Goal: Navigation & Orientation: Find specific page/section

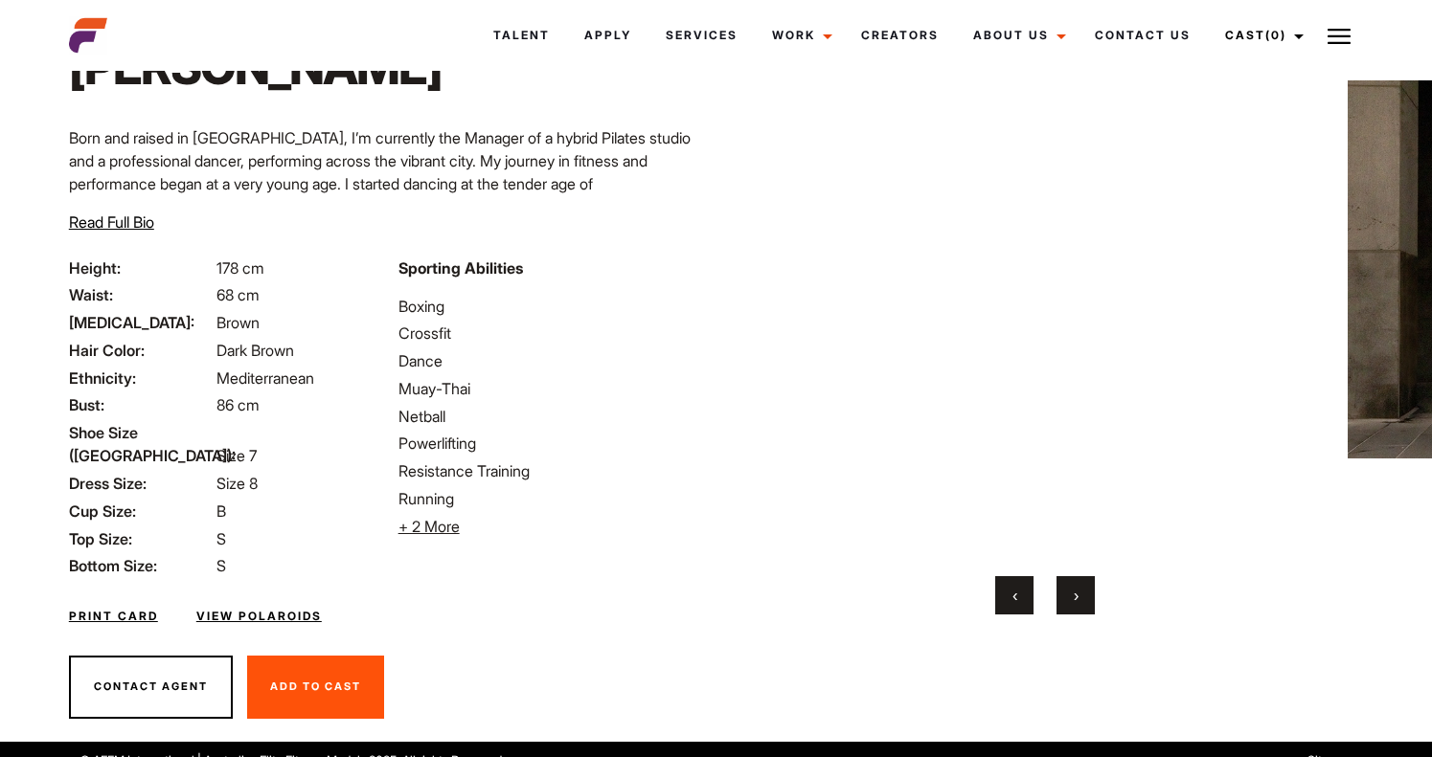
scroll to position [134, 0]
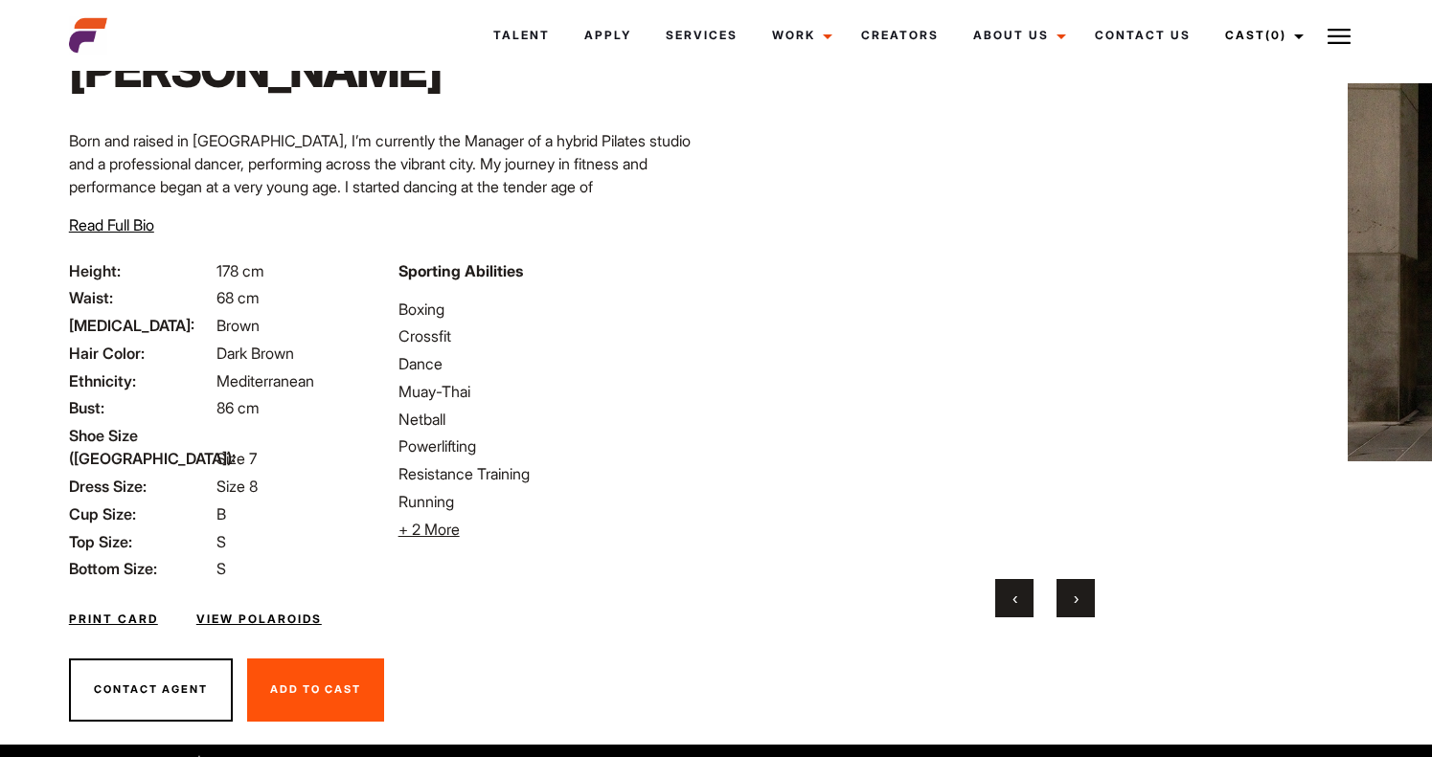
click at [1073, 607] on span "›" at bounding box center [1075, 598] width 5 height 19
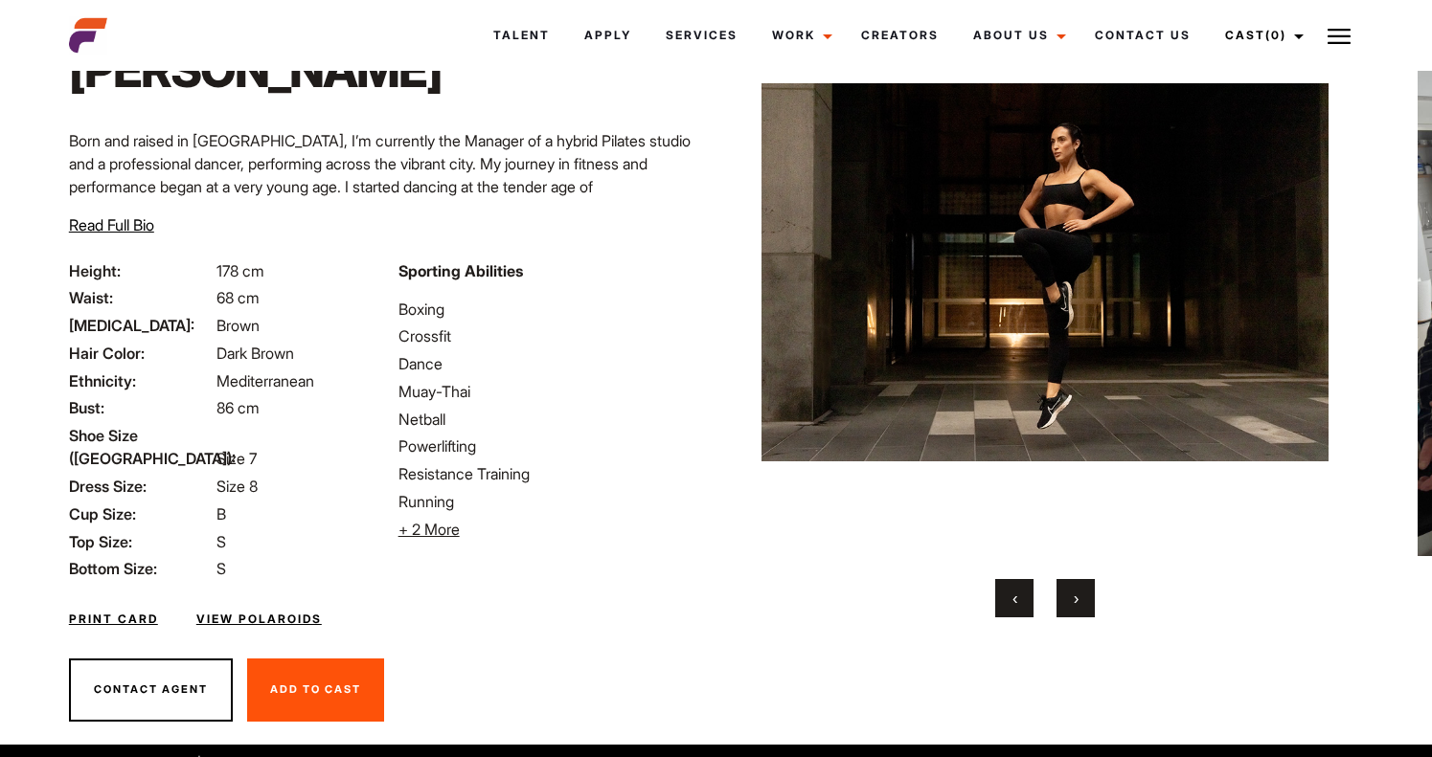
click at [1073, 607] on span "›" at bounding box center [1075, 598] width 5 height 19
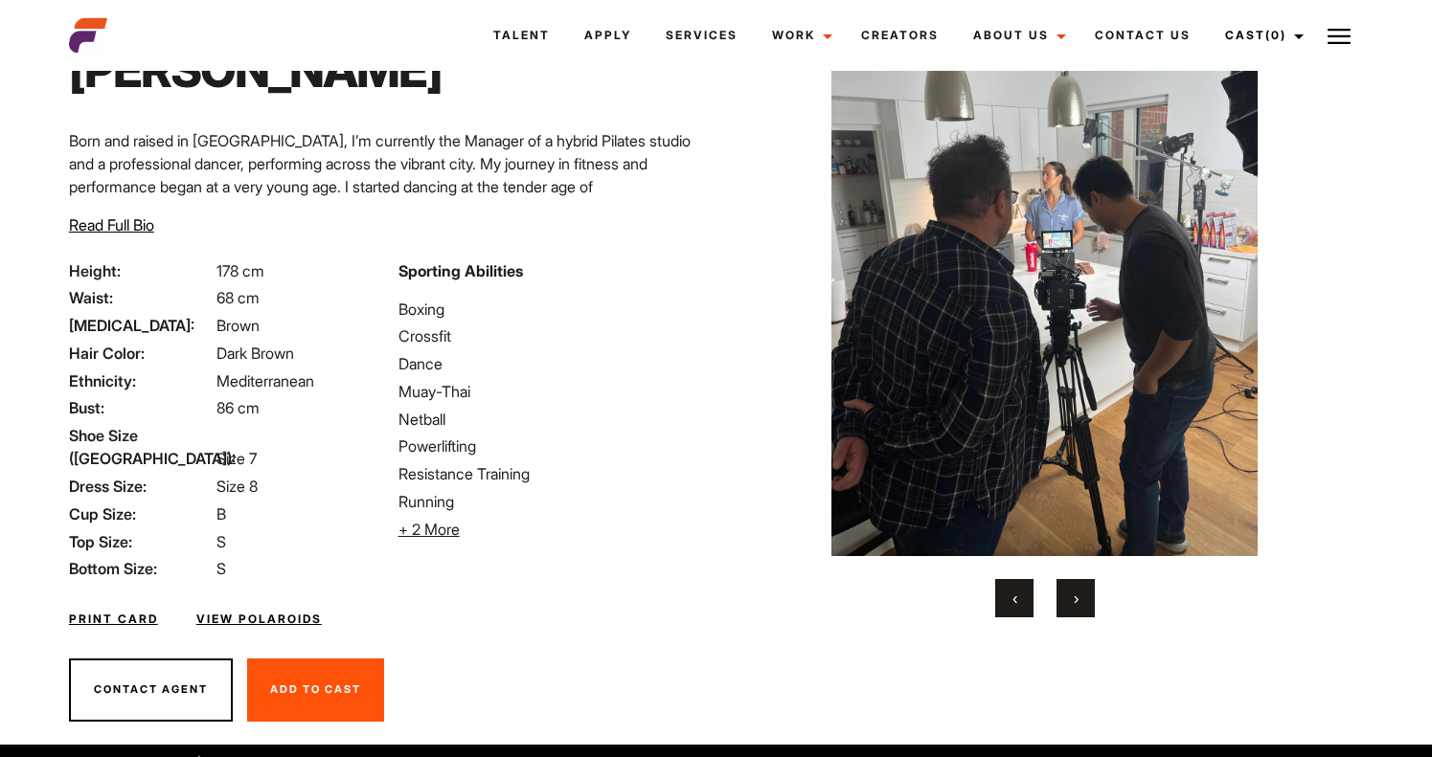
click at [1073, 607] on span "›" at bounding box center [1075, 598] width 5 height 19
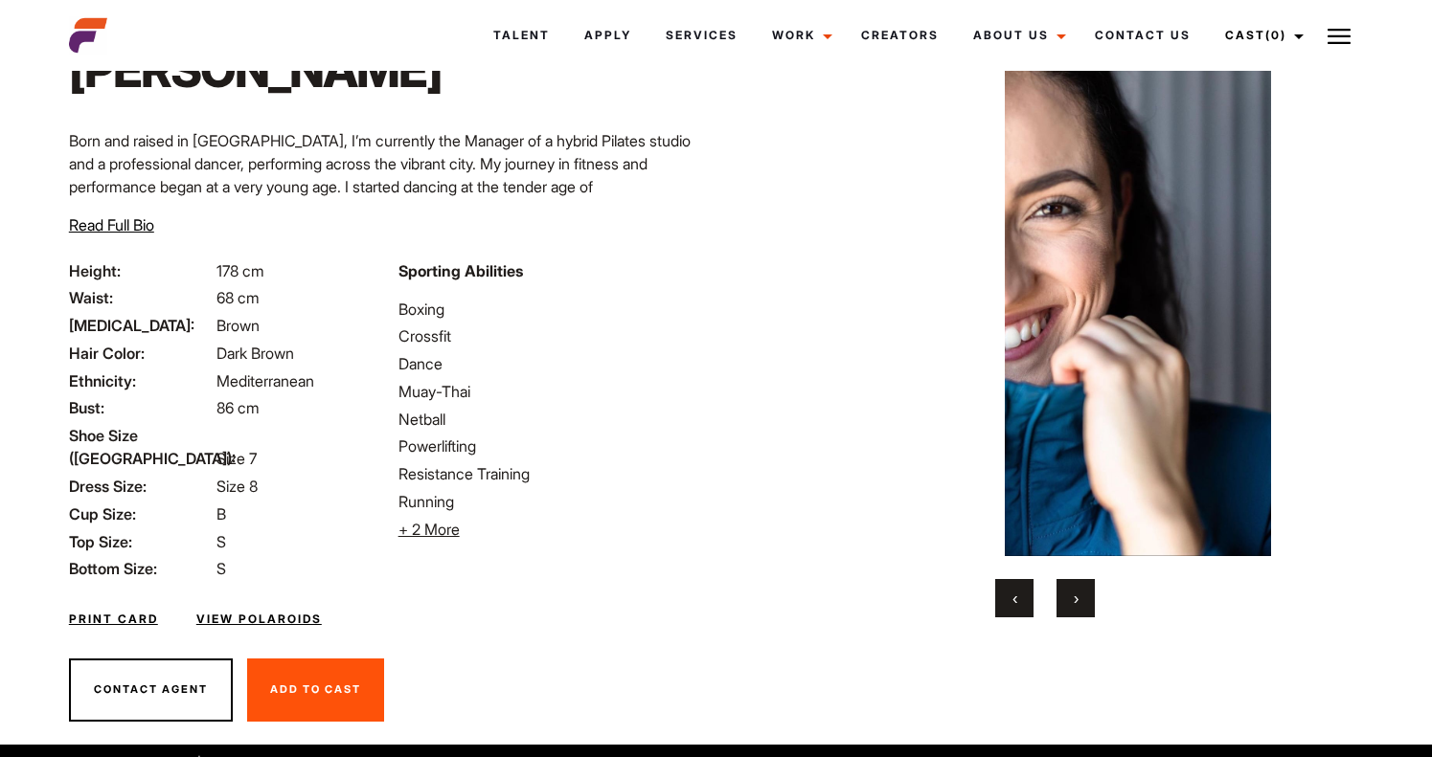
click at [1073, 607] on span "›" at bounding box center [1075, 598] width 5 height 19
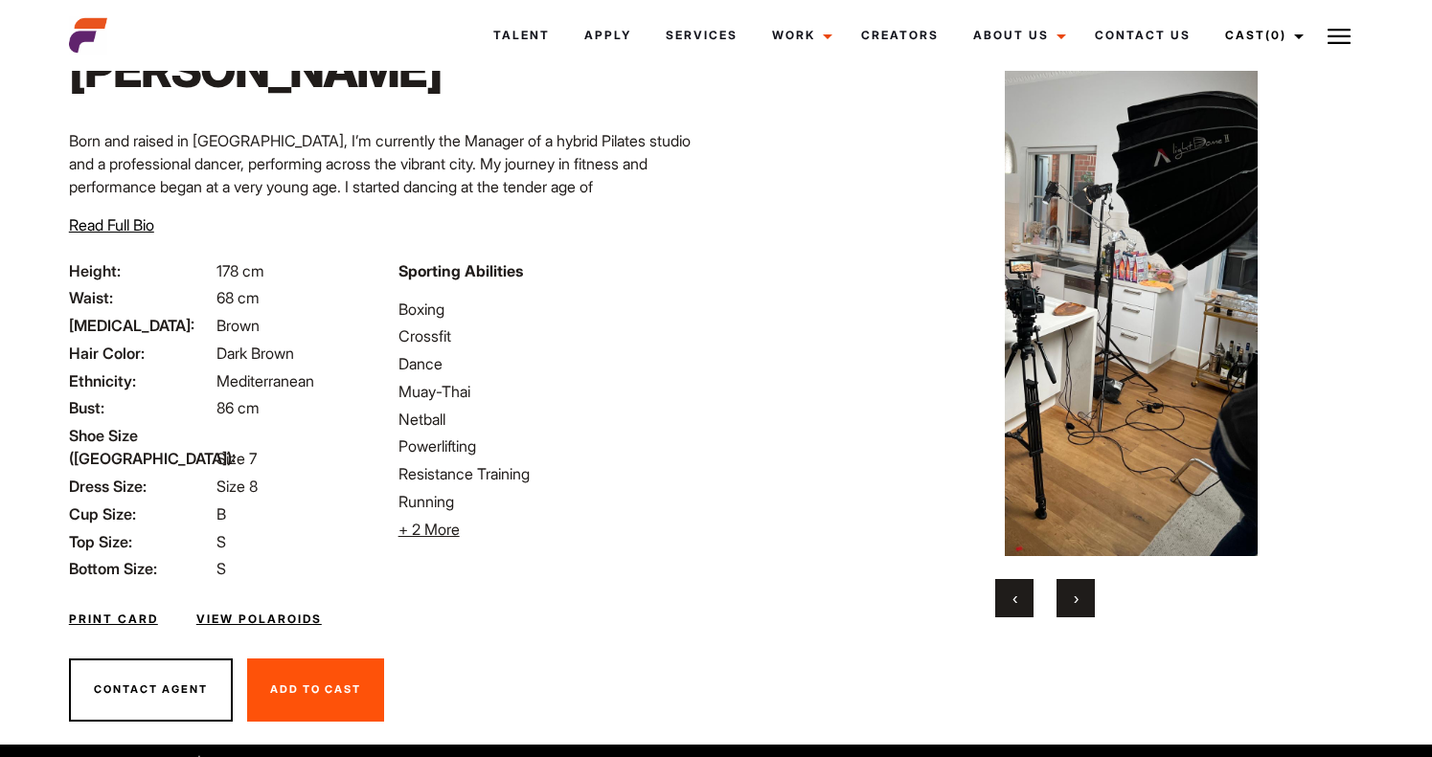
click at [1073, 607] on span "›" at bounding box center [1075, 598] width 5 height 19
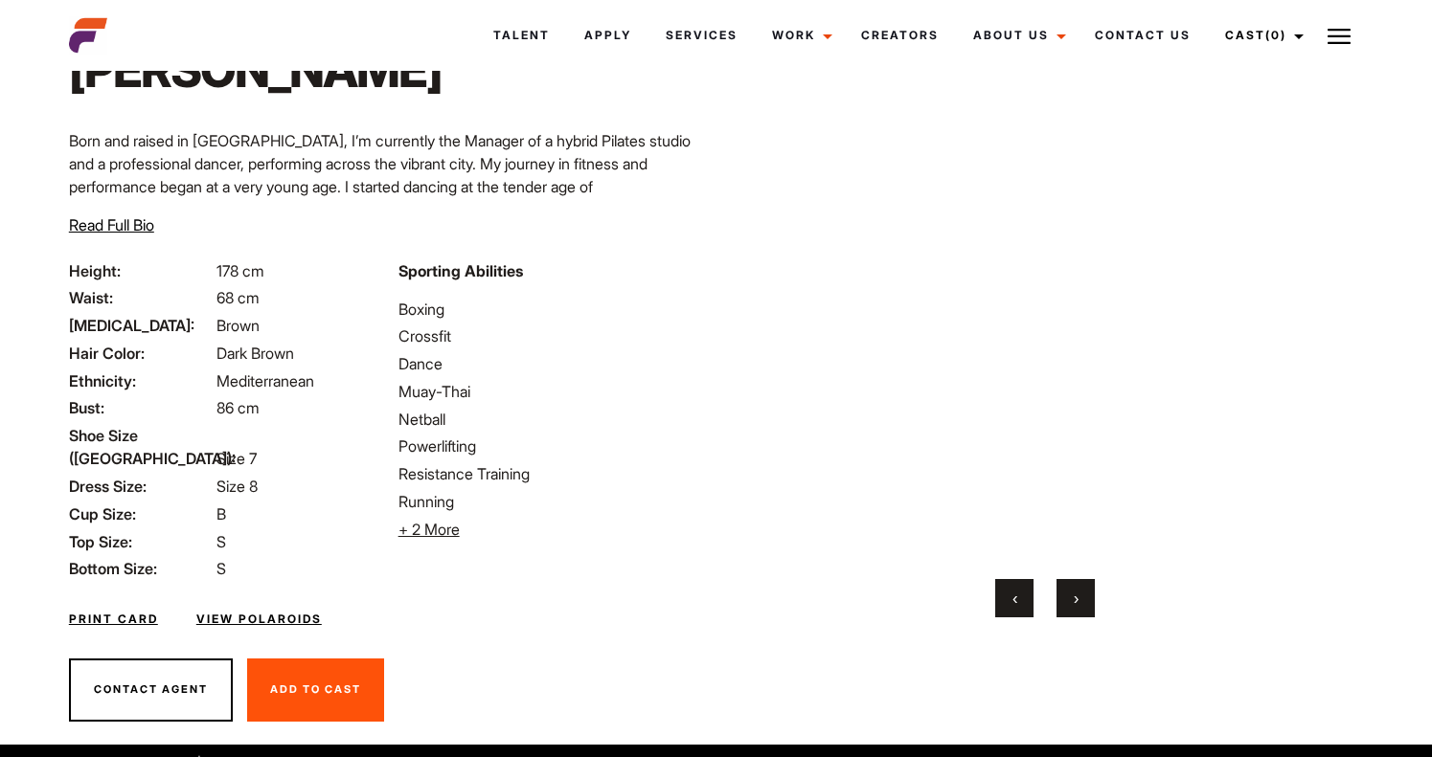
click at [1073, 607] on span "›" at bounding box center [1075, 598] width 5 height 19
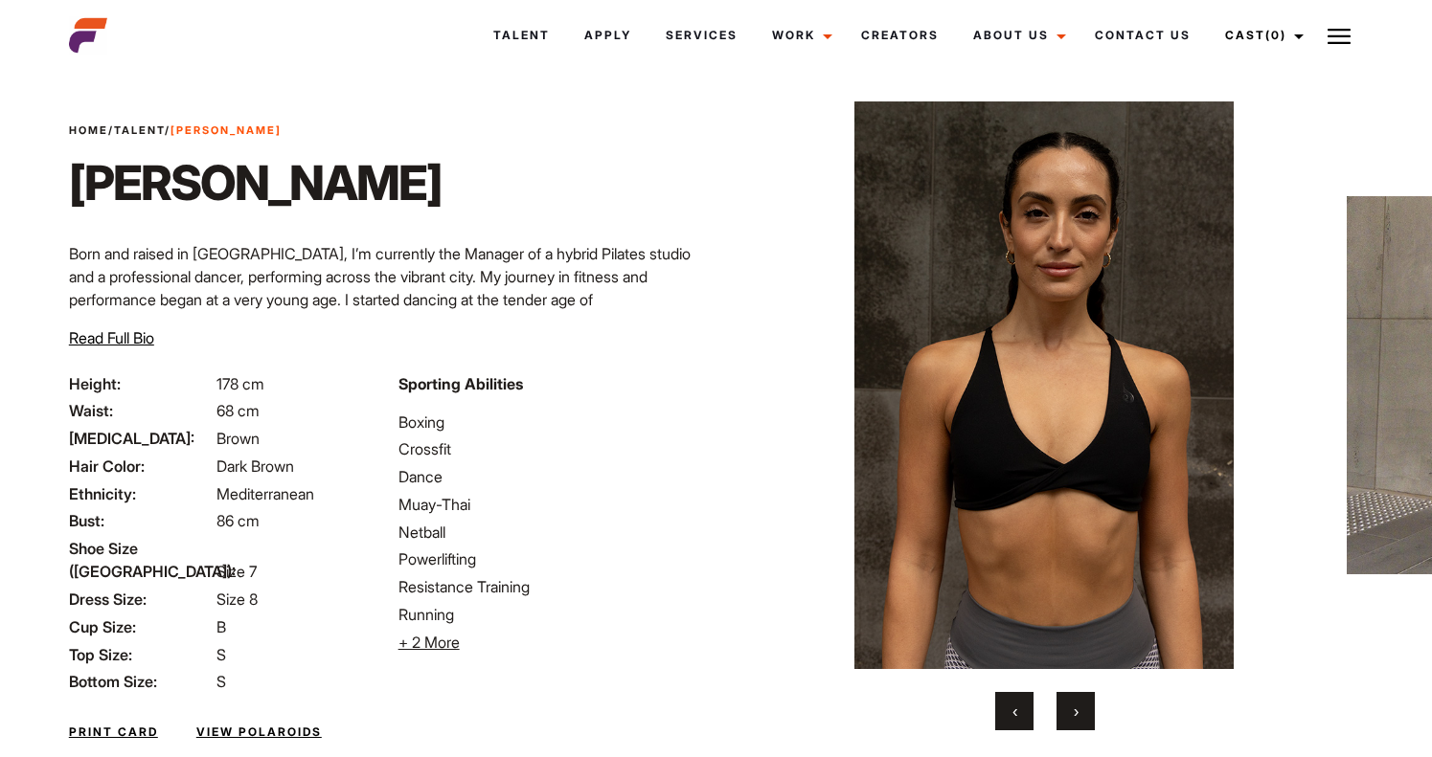
scroll to position [19, 0]
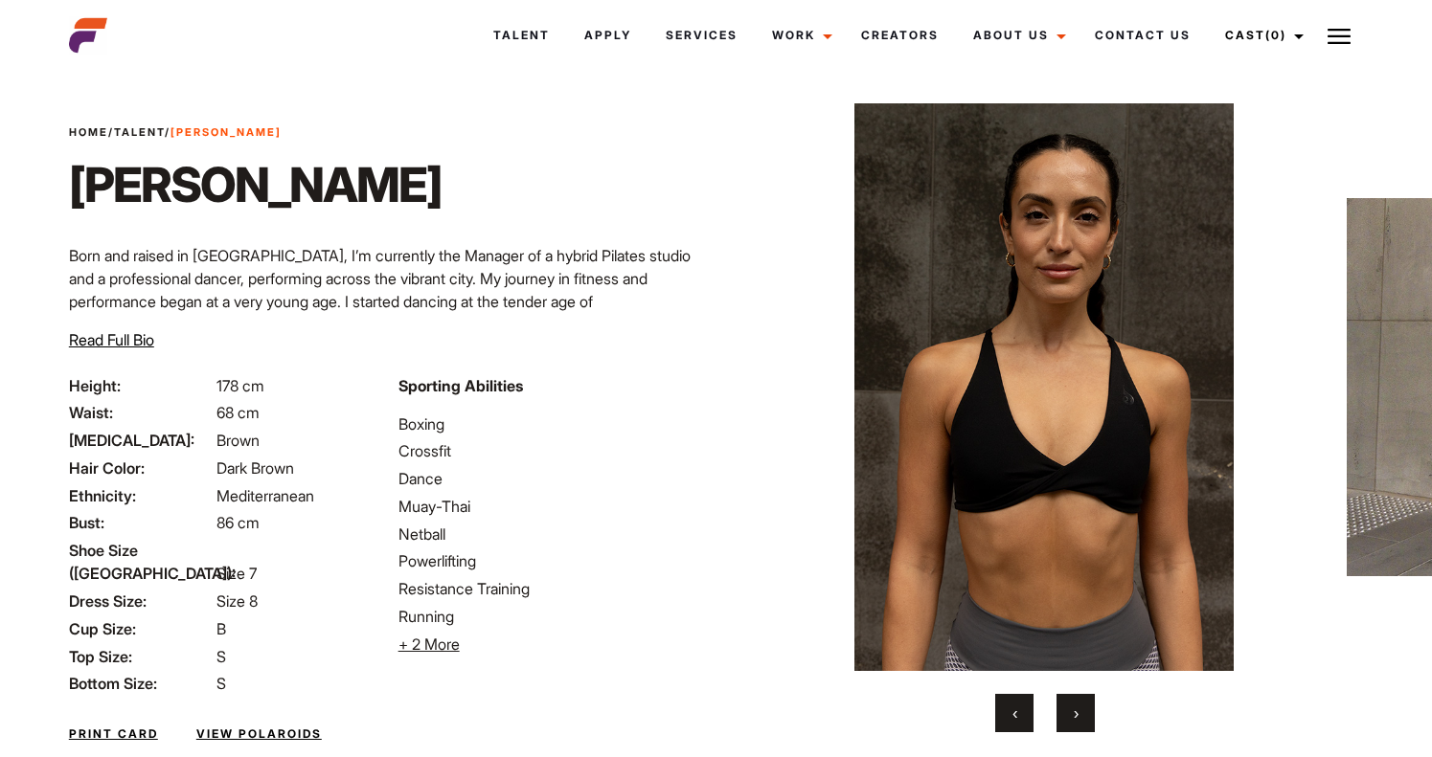
click at [1083, 711] on button "›" at bounding box center [1075, 713] width 38 height 38
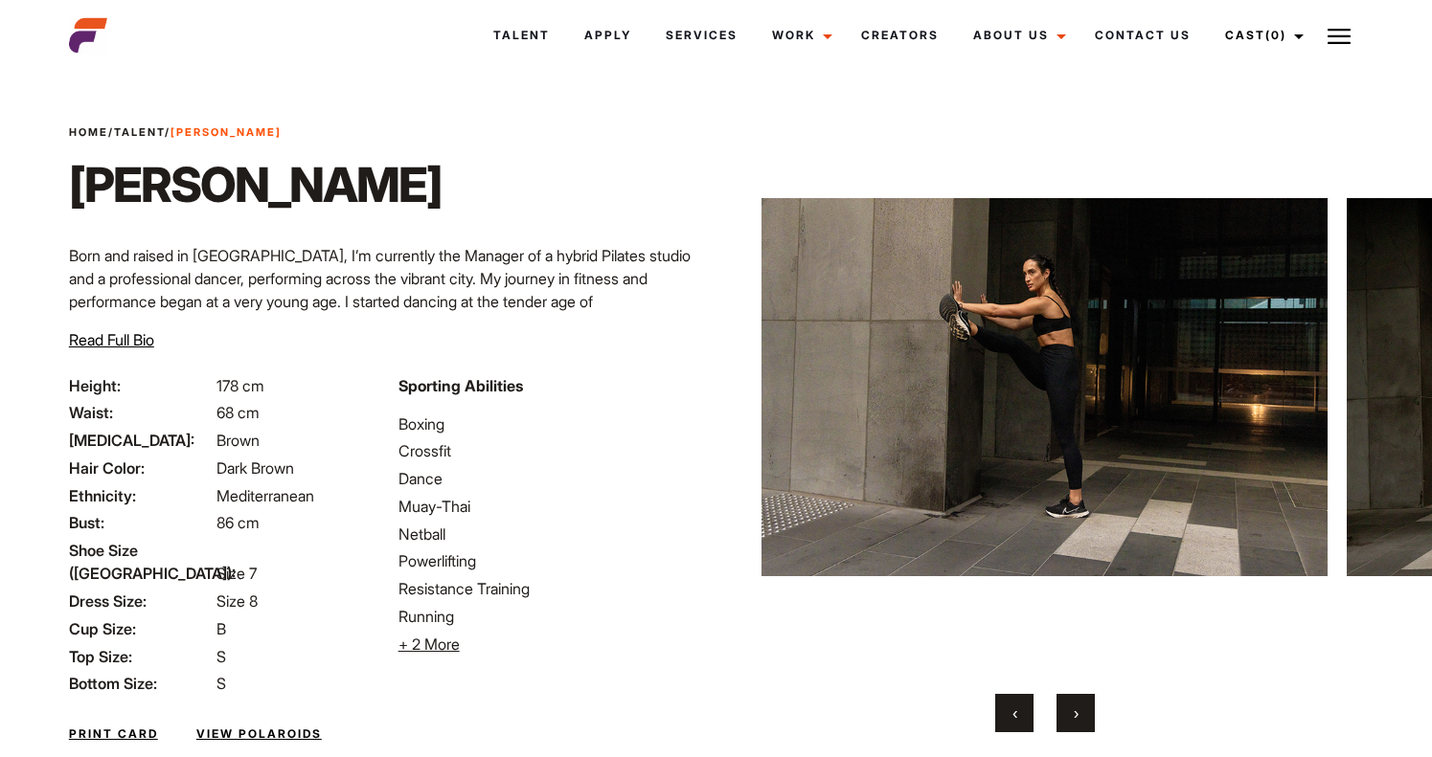
click at [1026, 716] on button "‹" at bounding box center [1014, 713] width 38 height 38
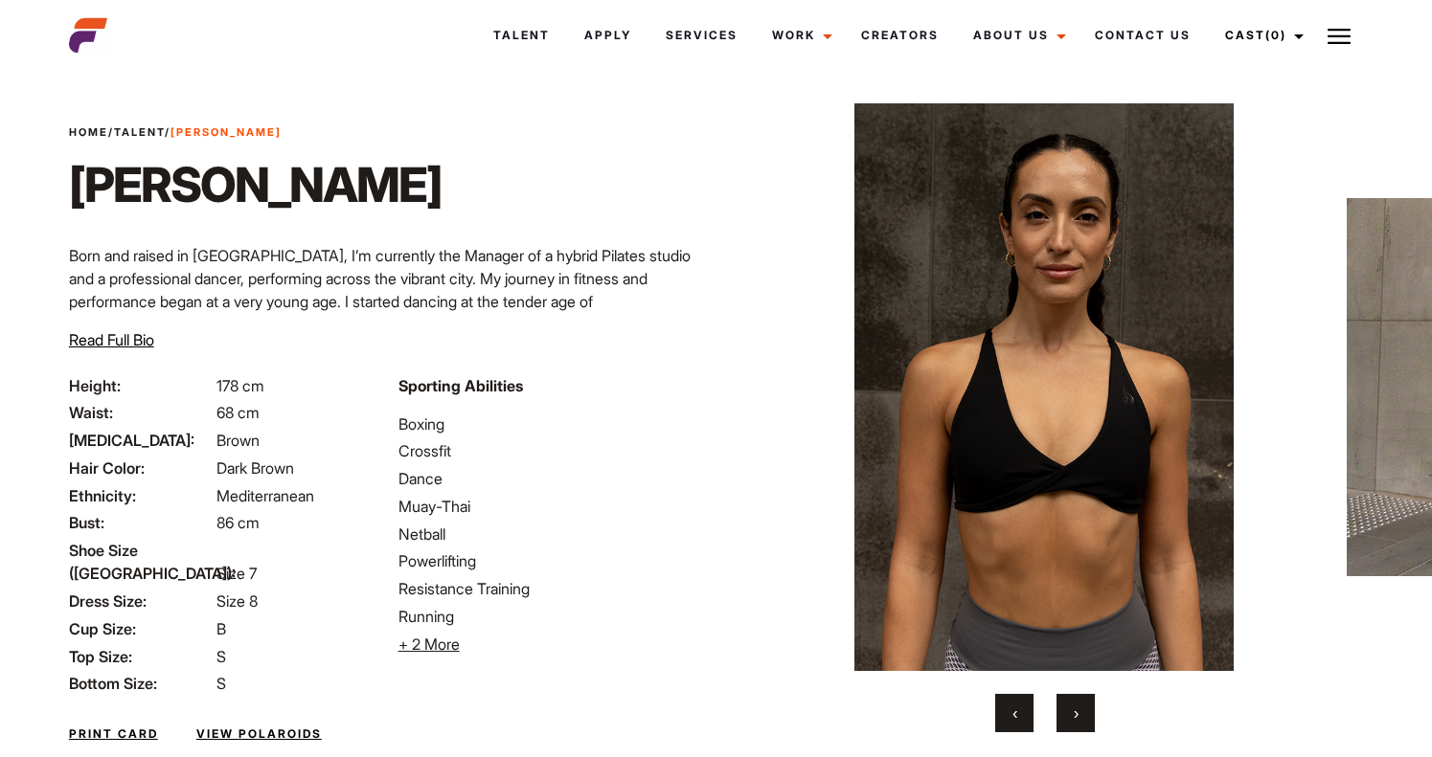
click at [1016, 711] on span "‹" at bounding box center [1014, 713] width 5 height 19
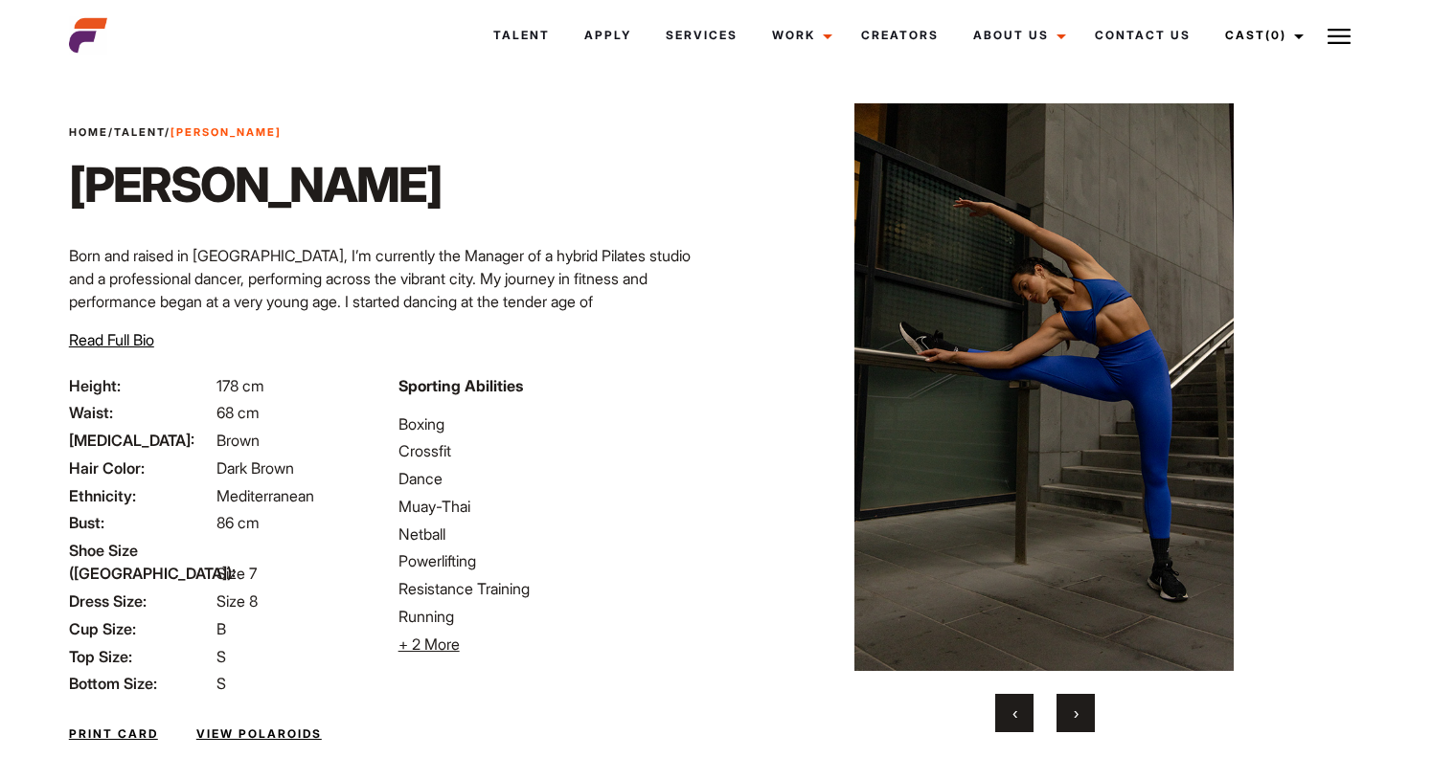
click at [1016, 711] on span "‹" at bounding box center [1014, 713] width 5 height 19
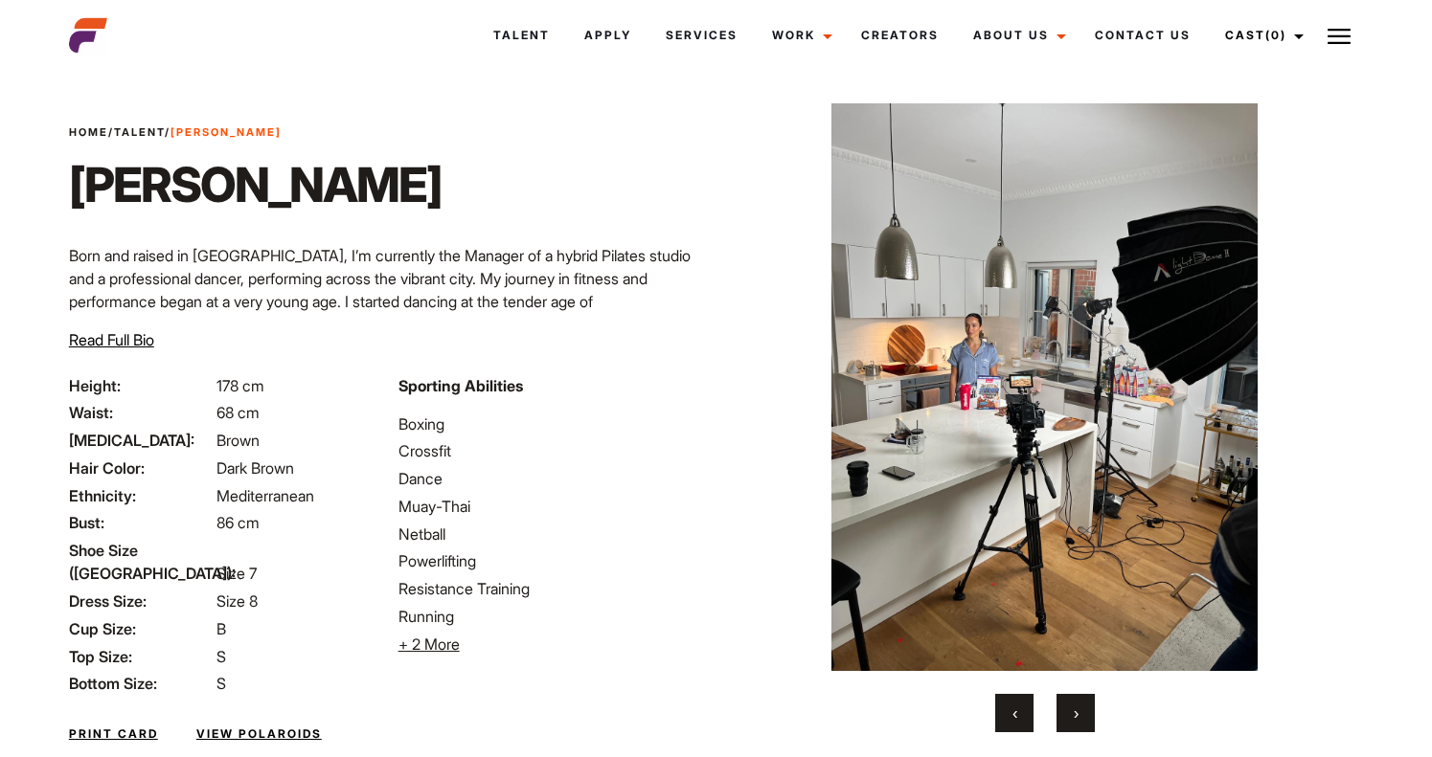
click at [1016, 711] on span "‹" at bounding box center [1014, 713] width 5 height 19
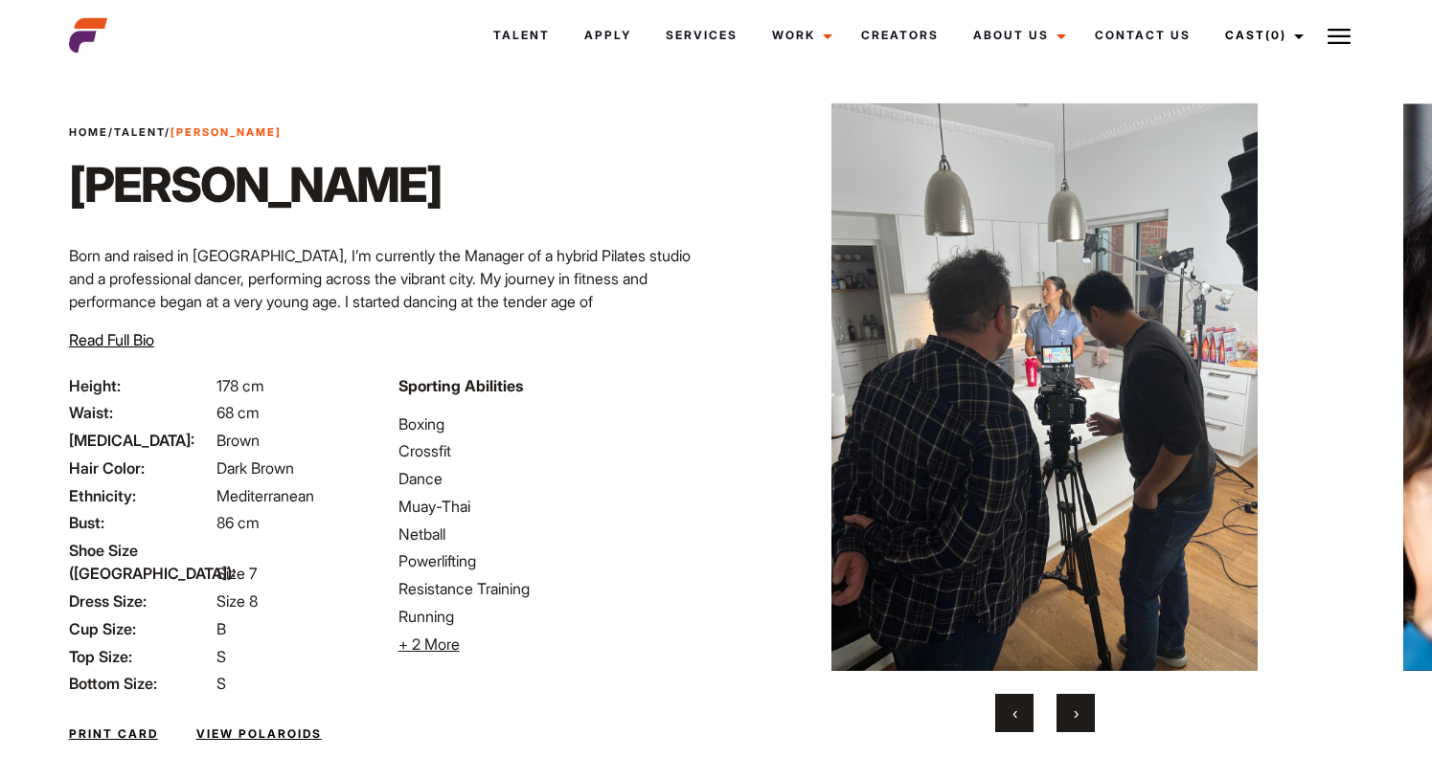
click at [1016, 711] on span "‹" at bounding box center [1014, 713] width 5 height 19
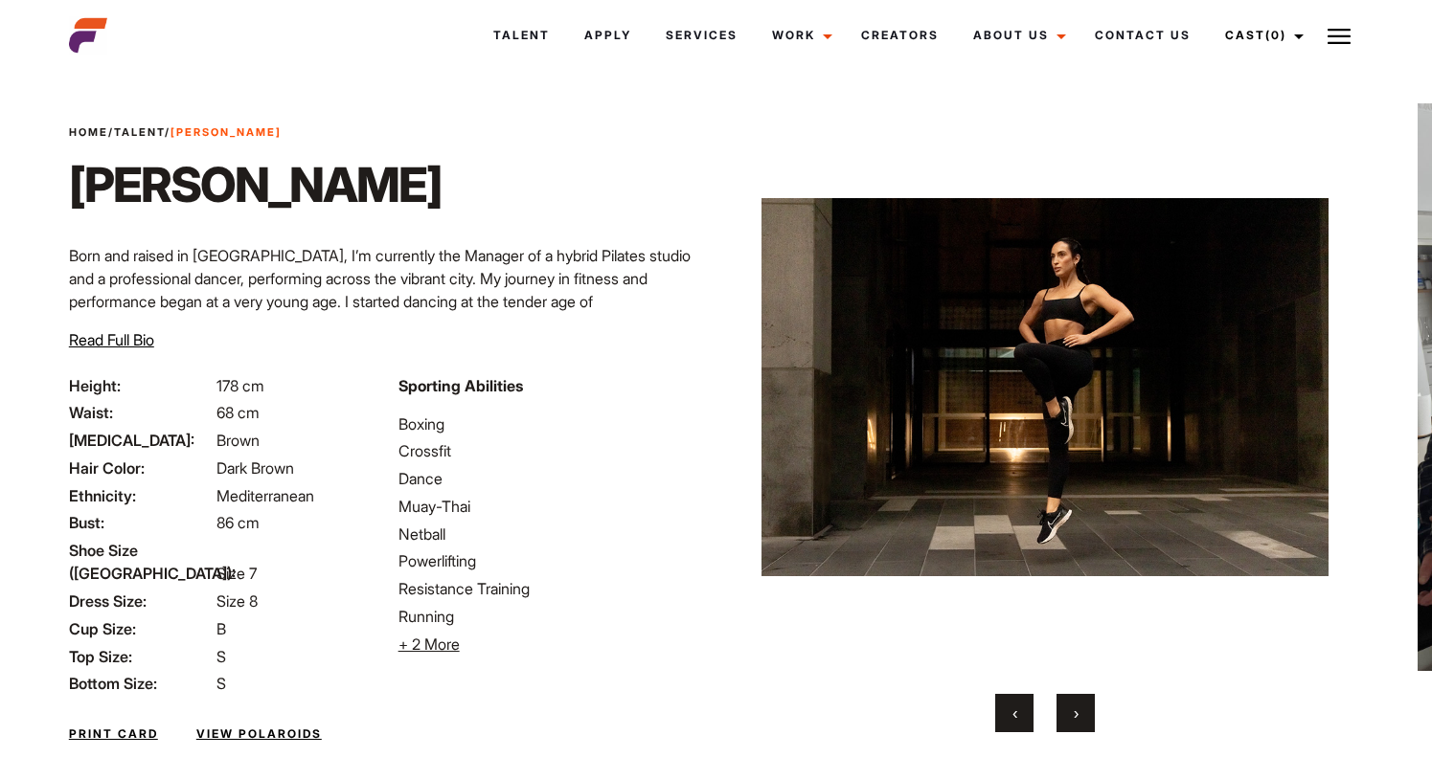
click at [1016, 711] on span "‹" at bounding box center [1014, 713] width 5 height 19
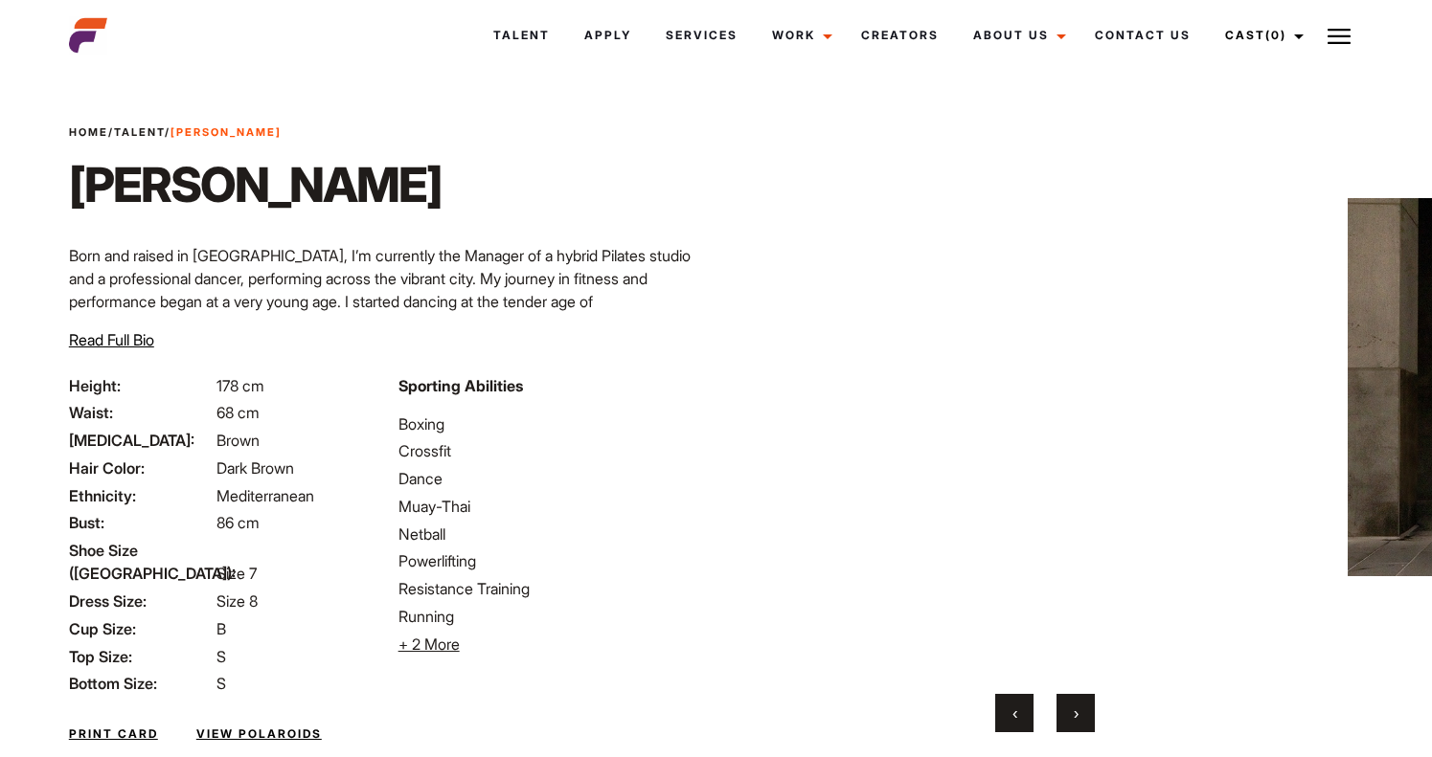
click at [1016, 711] on span "‹" at bounding box center [1014, 713] width 5 height 19
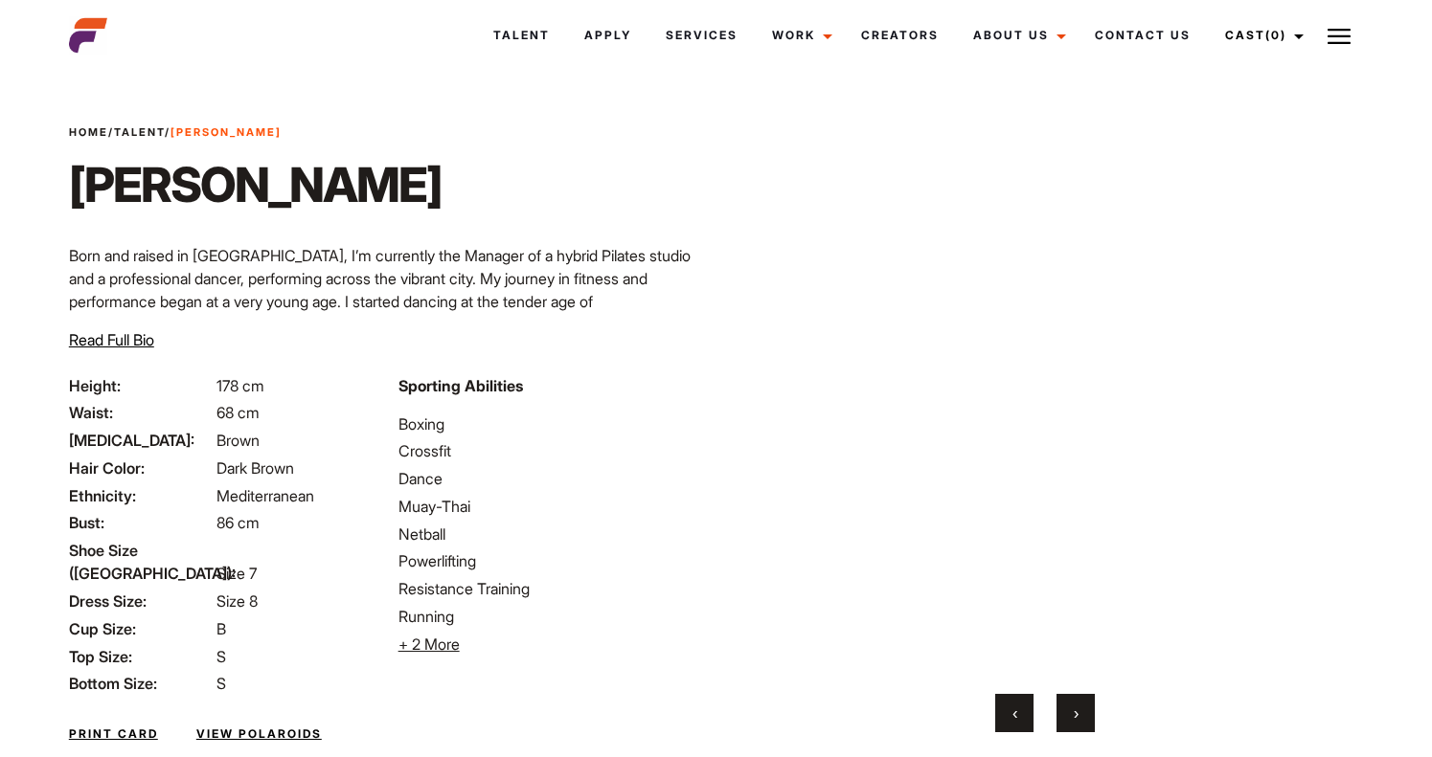
click at [1016, 711] on span "‹" at bounding box center [1014, 713] width 5 height 19
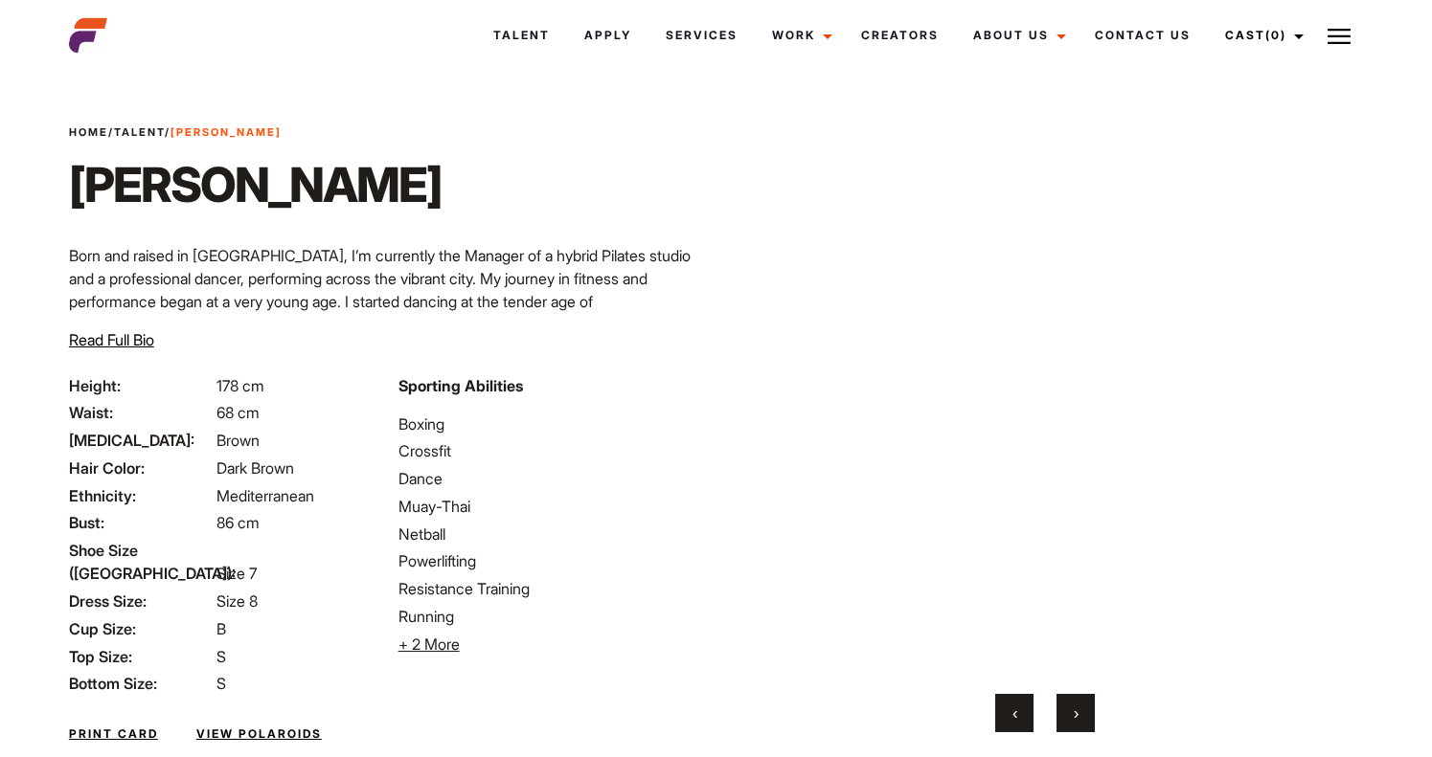
click at [1016, 711] on span "‹" at bounding box center [1014, 713] width 5 height 19
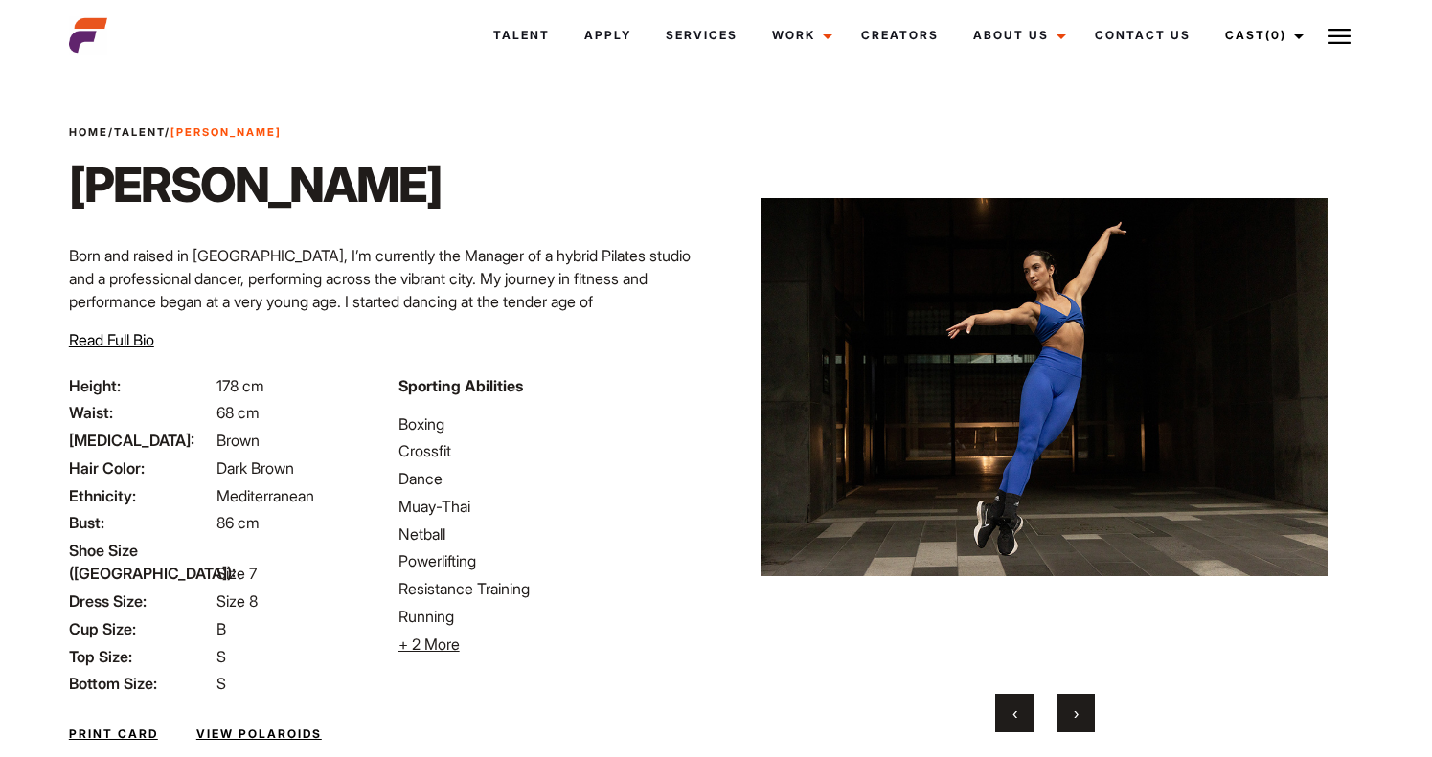
click at [1016, 711] on span "‹" at bounding box center [1014, 713] width 5 height 19
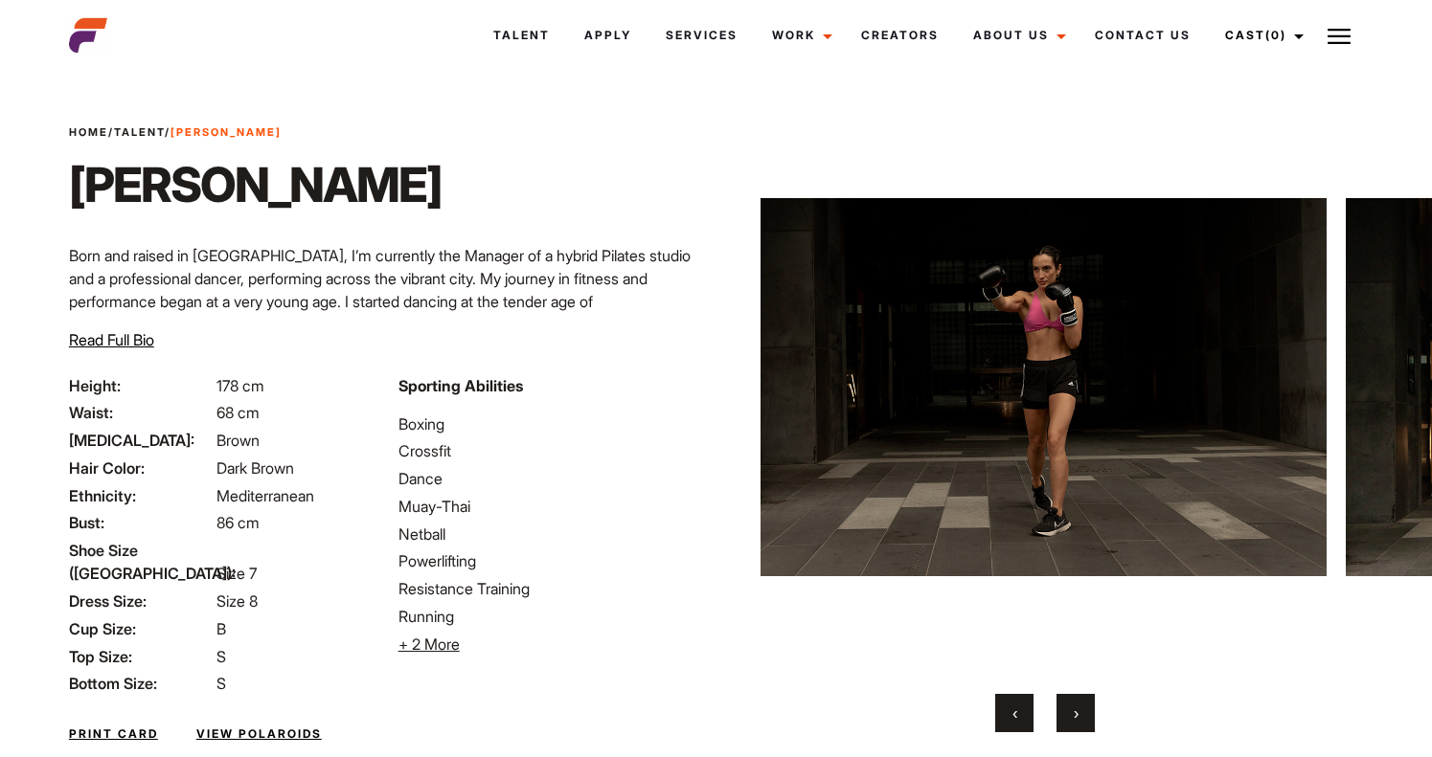
click at [1016, 711] on span "‹" at bounding box center [1014, 713] width 5 height 19
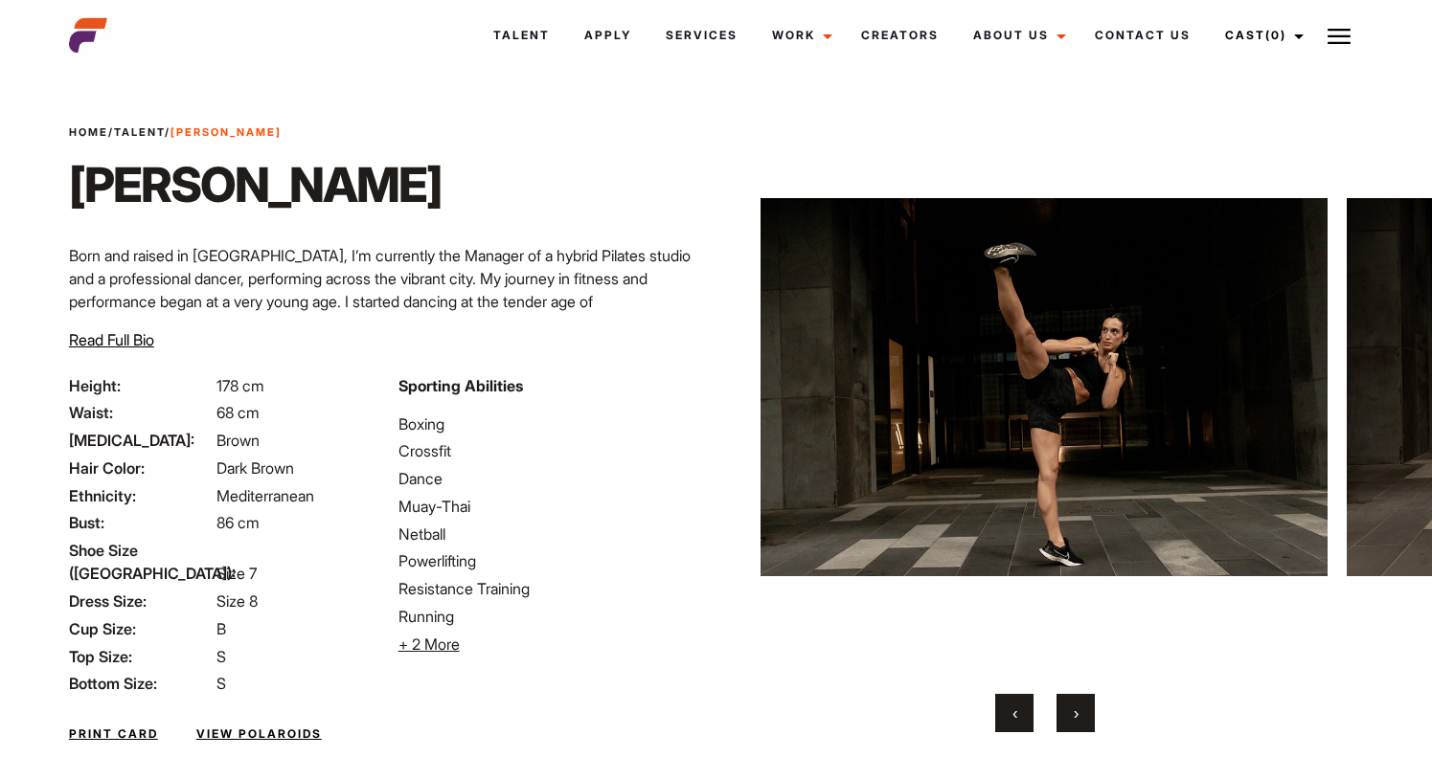
click at [1016, 711] on span "‹" at bounding box center [1014, 713] width 5 height 19
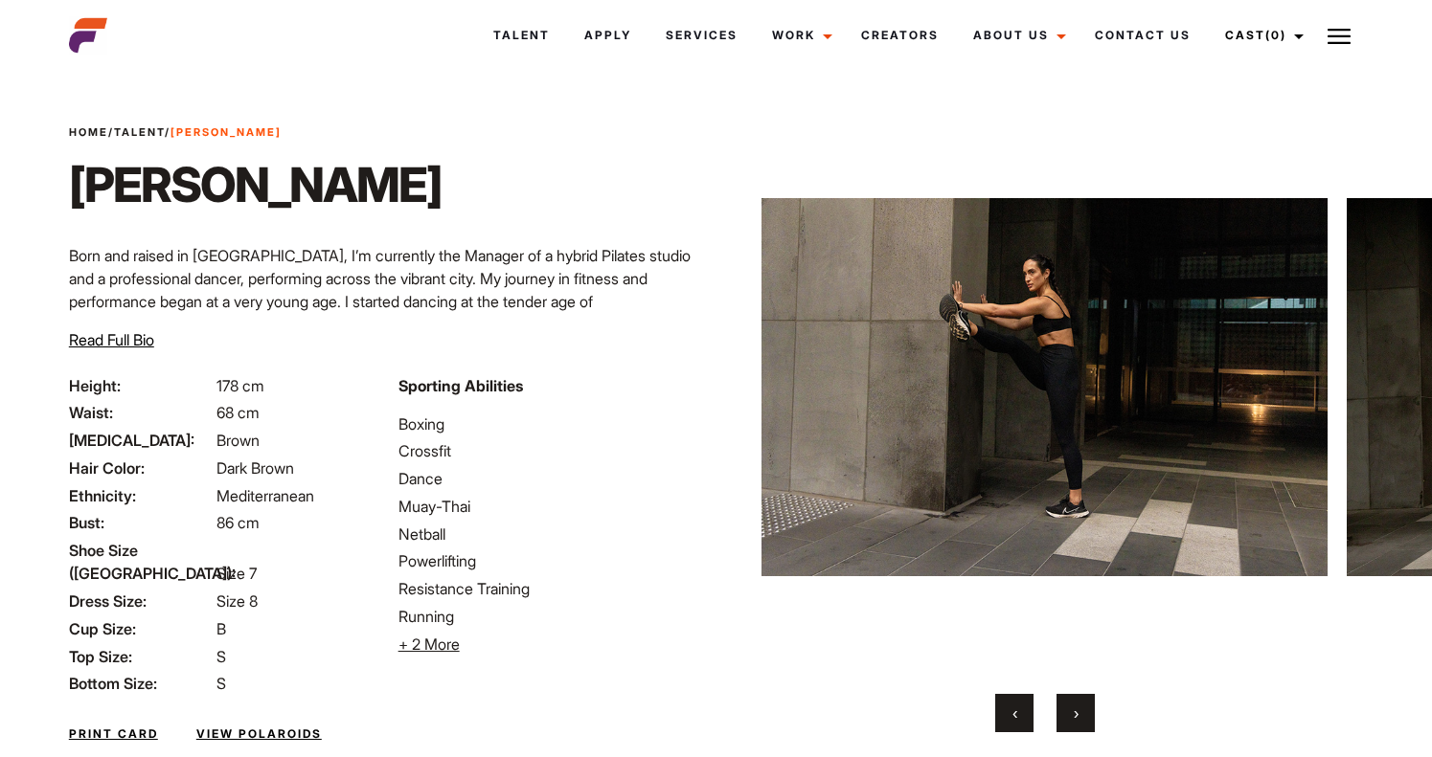
click at [1016, 711] on span "‹" at bounding box center [1014, 713] width 5 height 19
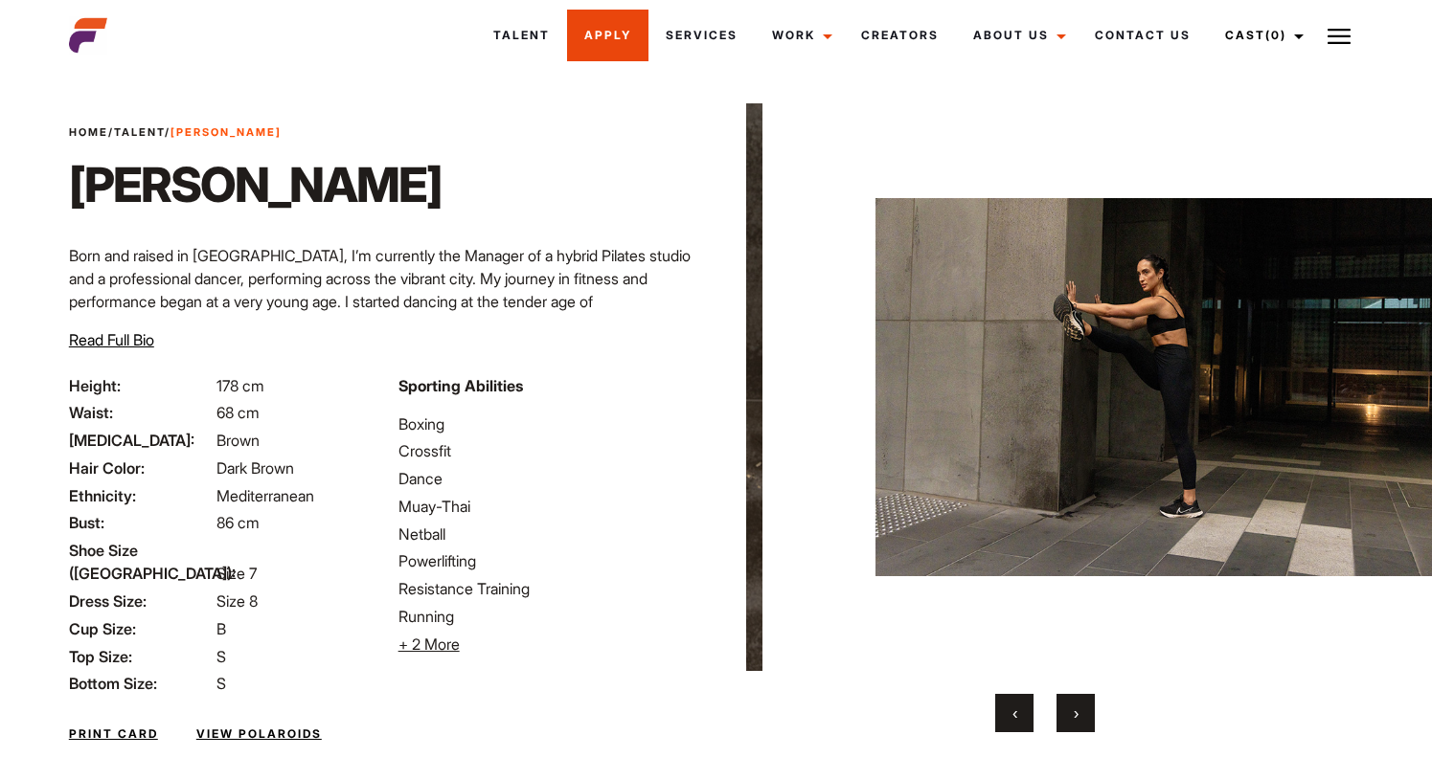
drag, startPoint x: 1051, startPoint y: 498, endPoint x: 580, endPoint y: 28, distance: 665.6
click at [0, 57] on body "Talent Apply Services Work Campaigns Jobs Job Request Creators About Us Founder…" at bounding box center [716, 477] width 1432 height 840
